Goal: Task Accomplishment & Management: Manage account settings

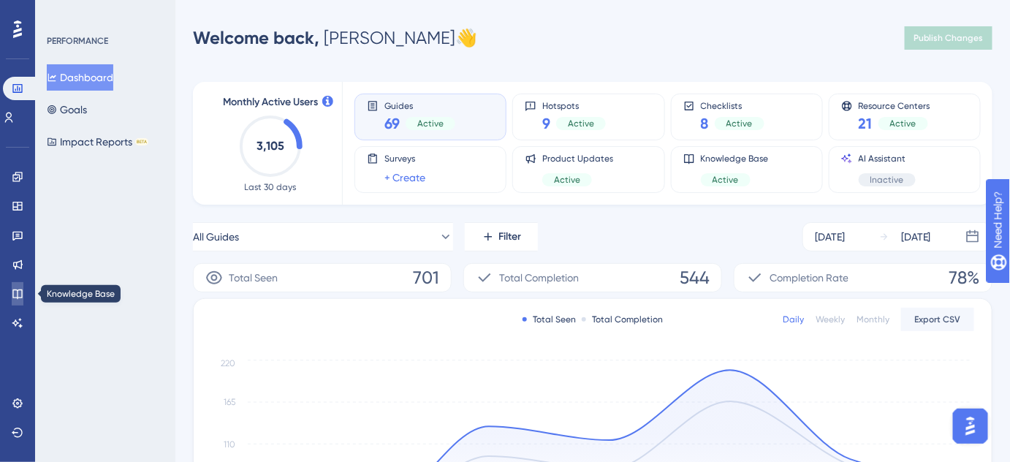
click at [14, 291] on icon at bounding box center [18, 294] width 12 height 12
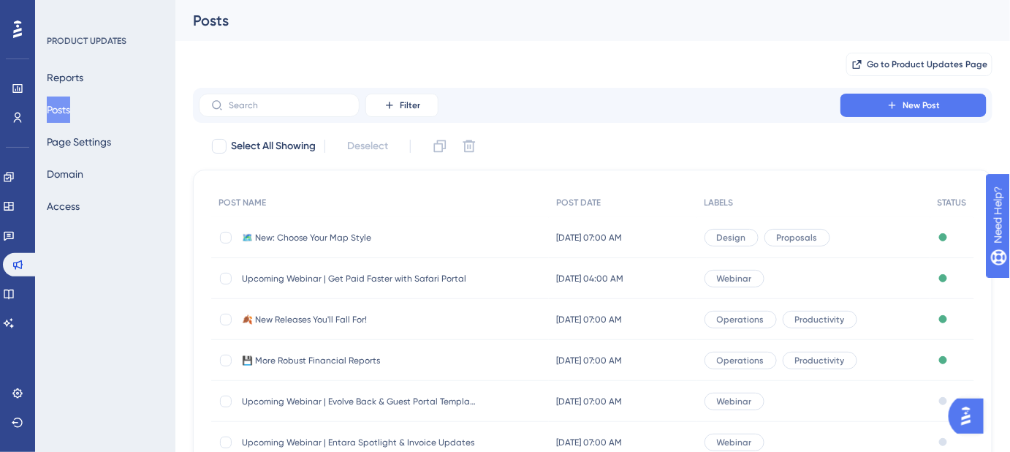
click at [354, 278] on span "Upcoming Webinar | Get Paid Faster with Safari Portal" at bounding box center [359, 279] width 234 height 12
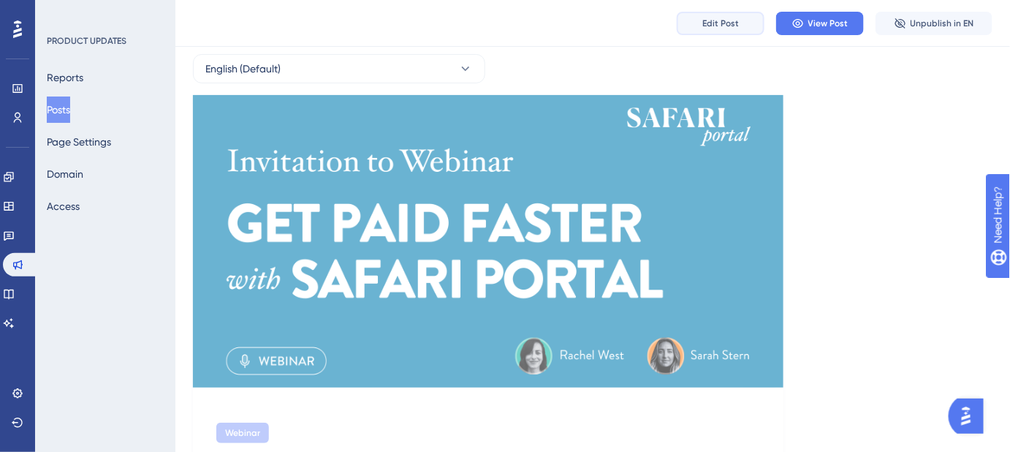
click at [727, 23] on span "Edit Post" at bounding box center [720, 24] width 37 height 12
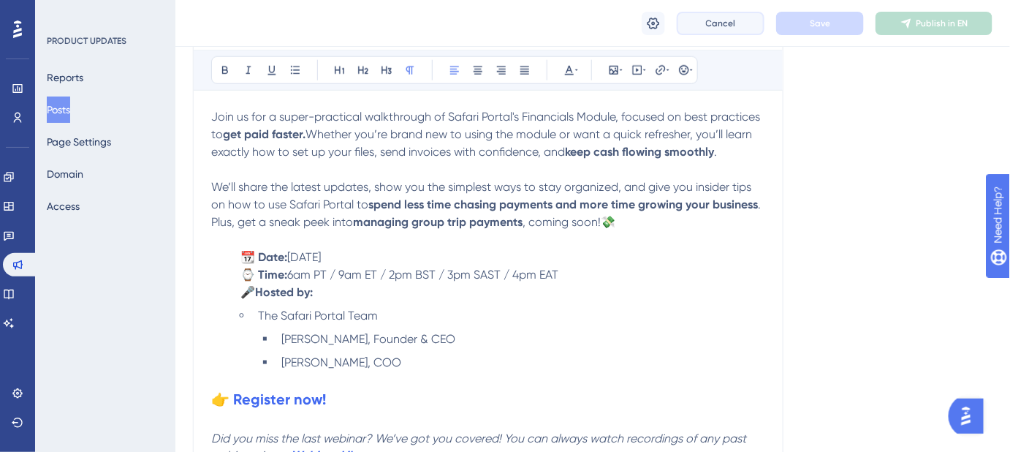
click at [715, 26] on span "Cancel" at bounding box center [721, 24] width 30 height 12
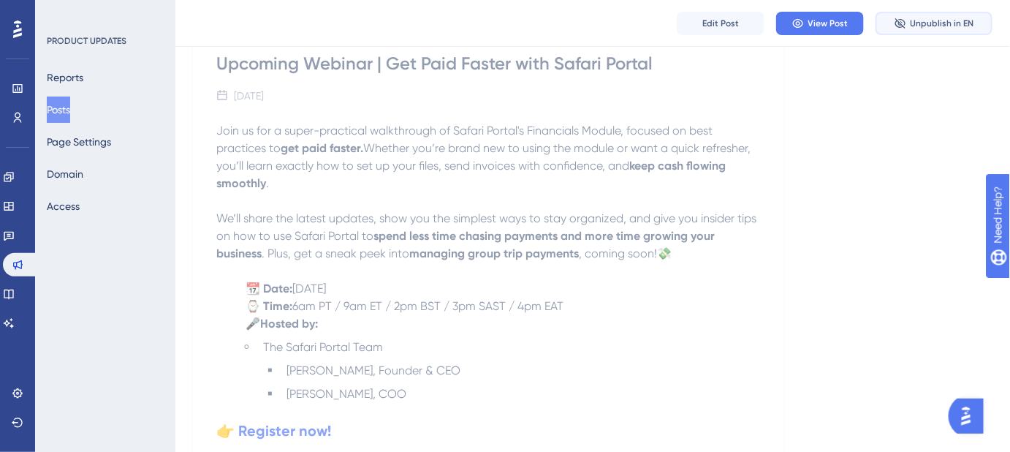
click at [914, 26] on span "Unpublish in EN" at bounding box center [943, 24] width 64 height 12
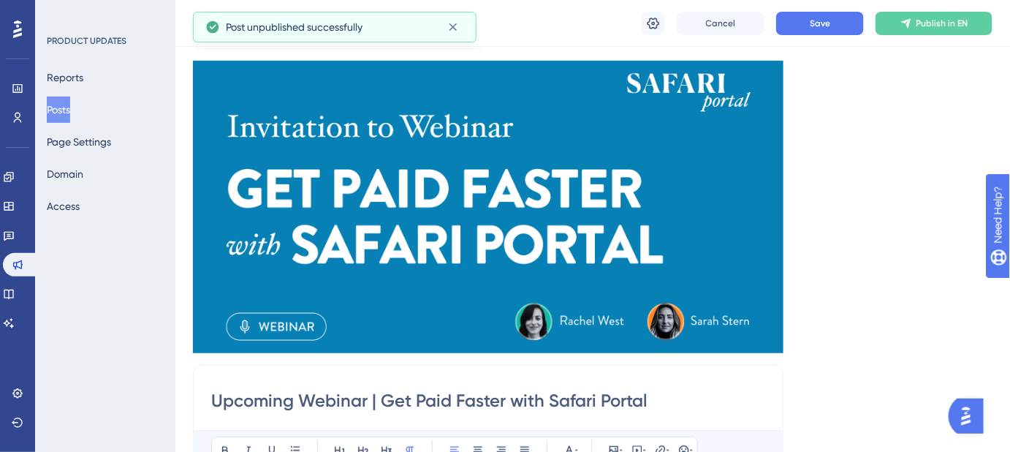
scroll to position [0, 0]
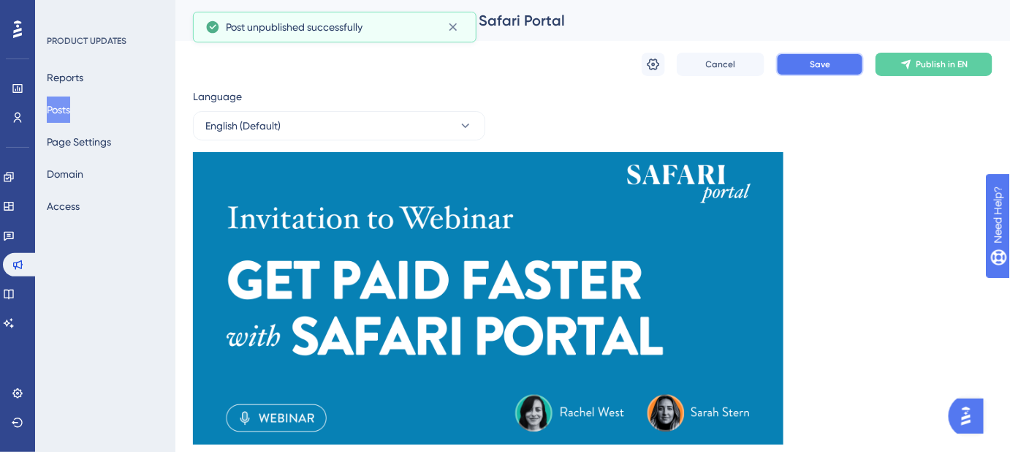
click at [808, 58] on button "Save" at bounding box center [820, 64] width 88 height 23
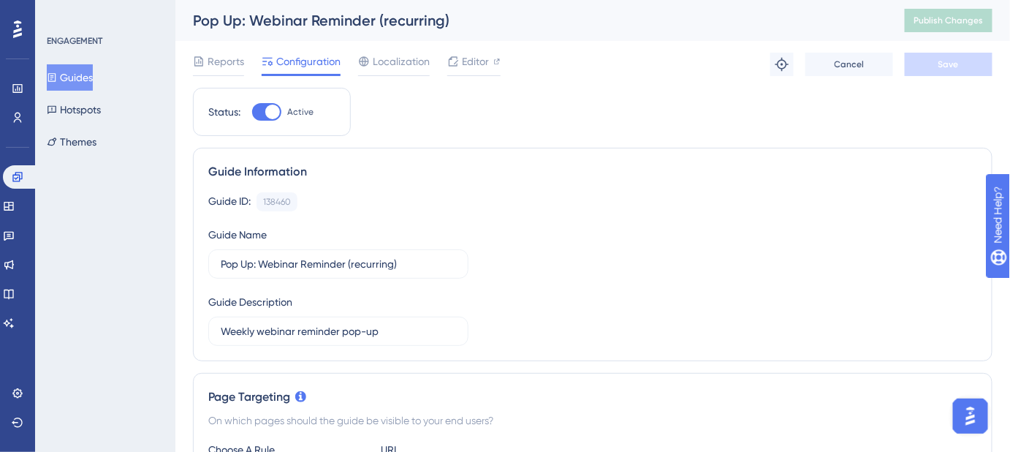
click at [259, 112] on div at bounding box center [266, 112] width 29 height 18
click at [252, 112] on input "Active" at bounding box center [251, 112] width 1 height 1
checkbox input "false"
click at [928, 59] on button "Save" at bounding box center [949, 64] width 88 height 23
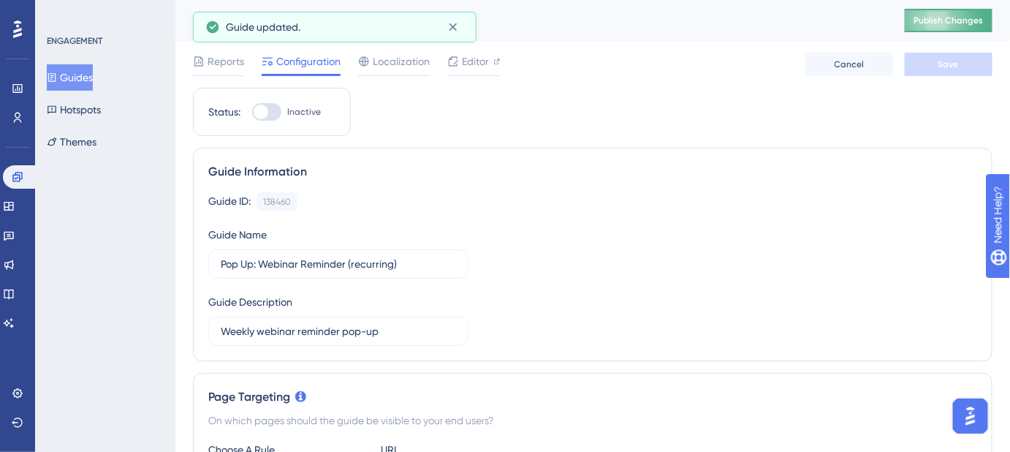
click at [952, 17] on span "Publish Changes" at bounding box center [949, 21] width 70 height 12
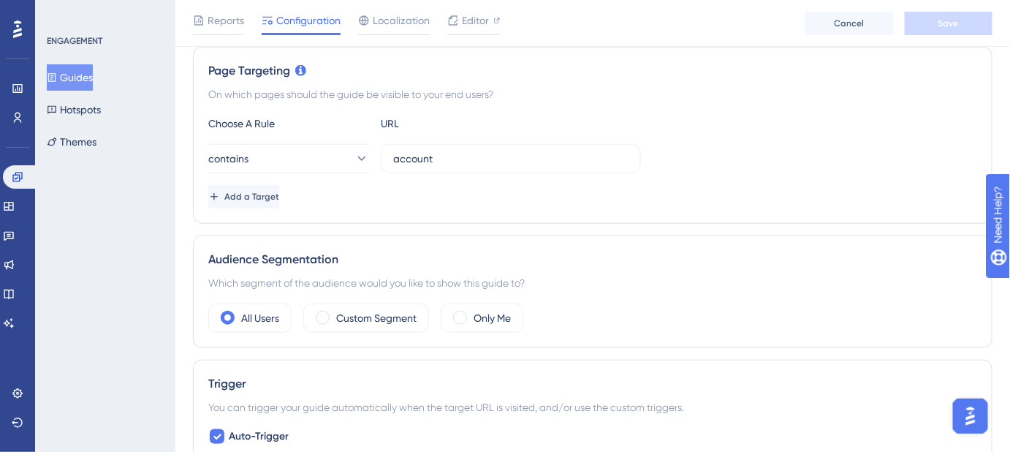
scroll to position [731, 0]
